Goal: Task Accomplishment & Management: Manage account settings

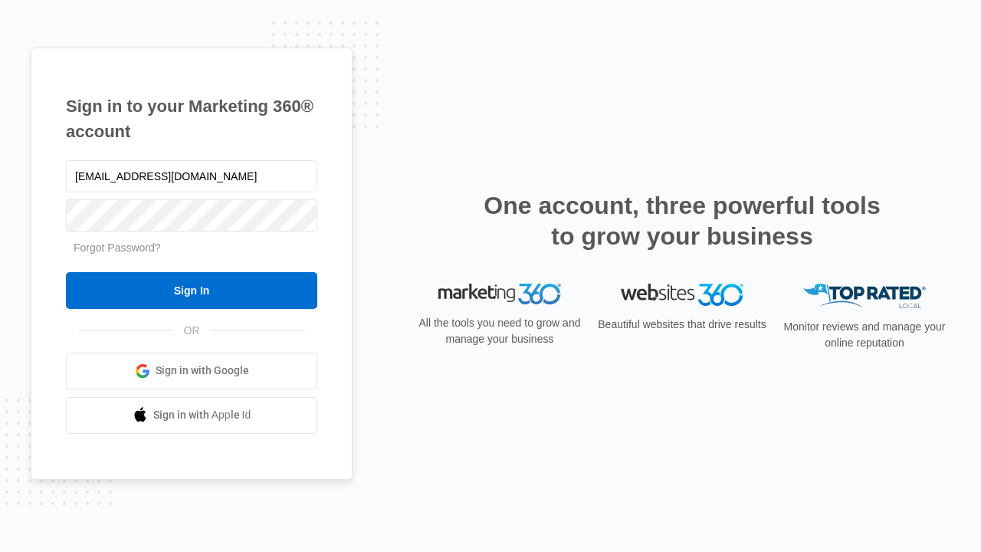
type input "dankie614@gmail.com"
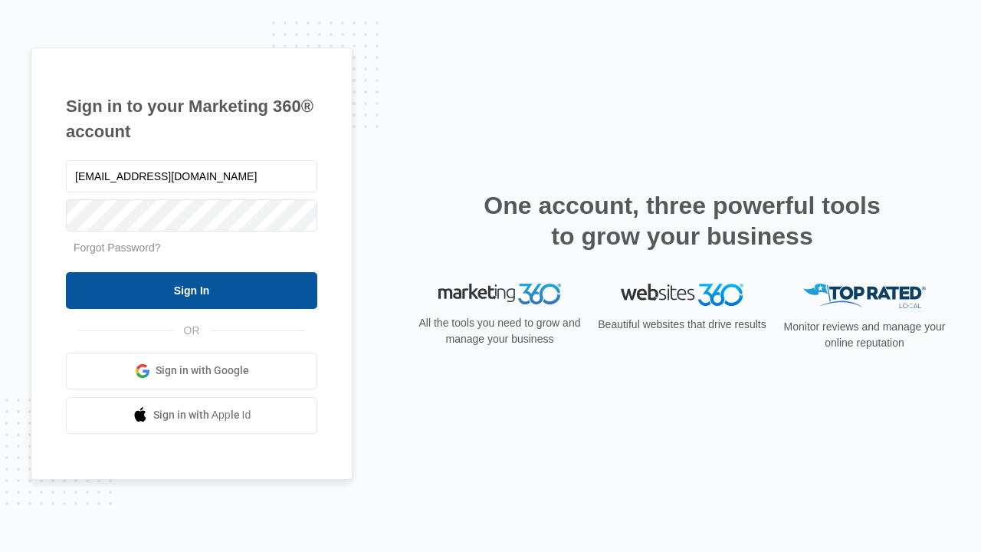
click at [192, 290] on input "Sign In" at bounding box center [191, 290] width 251 height 37
